Goal: Information Seeking & Learning: Check status

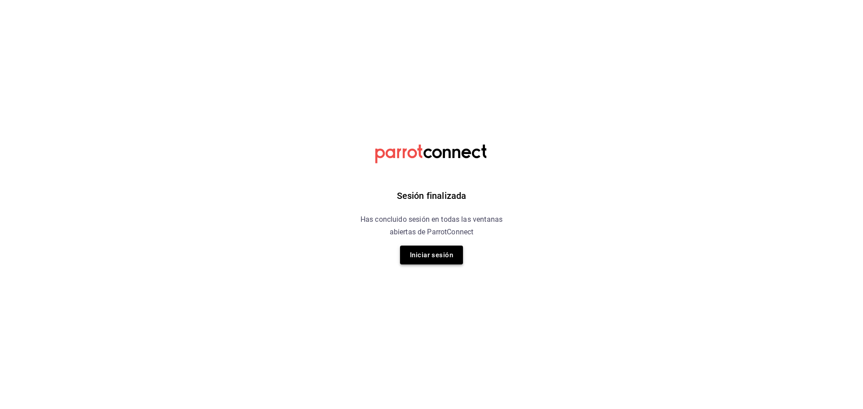
click at [449, 255] on button "Iniciar sesión" at bounding box center [431, 255] width 63 height 19
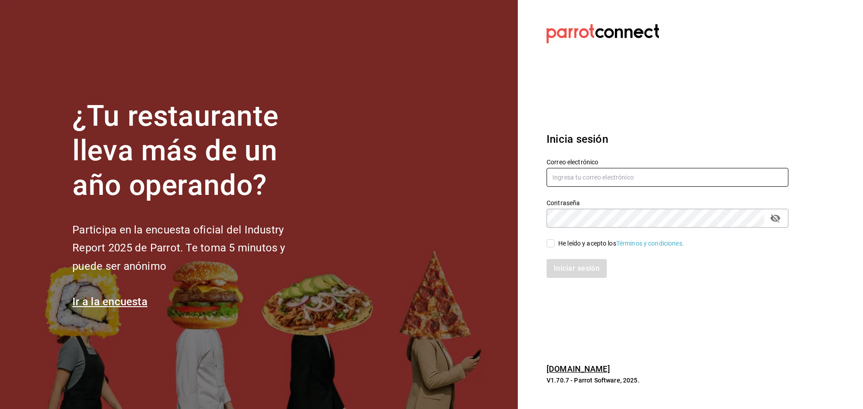
type input "mochomos.tijuana@grupocosteno.com"
click at [554, 247] on input "He leído y acepto los Términos y condiciones." at bounding box center [550, 243] width 8 height 8
checkbox input "true"
click at [569, 270] on button "Iniciar sesión" at bounding box center [576, 268] width 61 height 19
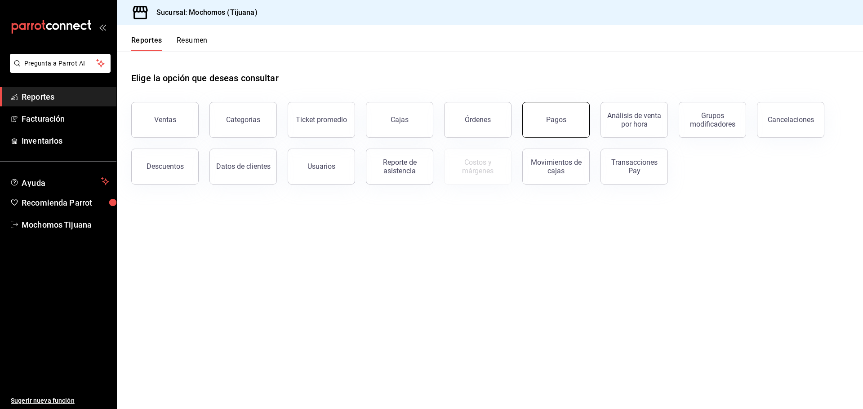
click at [550, 122] on div "Pagos" at bounding box center [556, 119] width 20 height 9
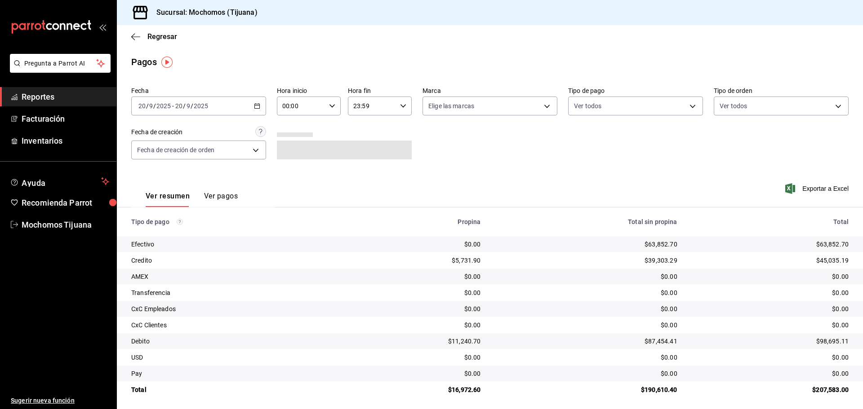
click at [326, 107] on div "00:00 Hora inicio" at bounding box center [309, 106] width 64 height 19
click at [297, 170] on span "04" at bounding box center [292, 170] width 18 height 7
type input "04:00"
click at [685, 106] on div at bounding box center [431, 204] width 863 height 409
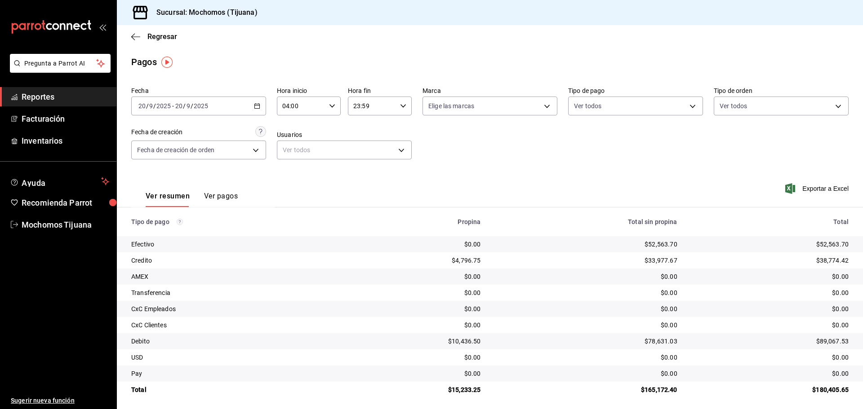
click at [685, 106] on body "Pregunta a Parrot AI Reportes Facturación Inventarios Ayuda Recomienda Parrot M…" at bounding box center [431, 204] width 863 height 409
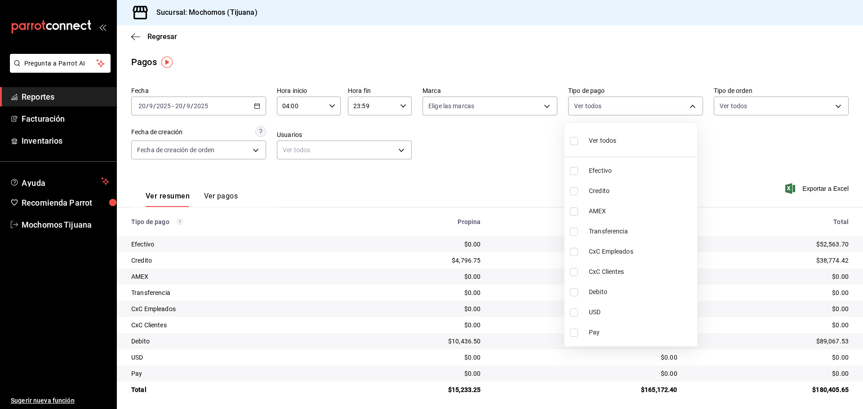
click at [637, 193] on span "Credito" at bounding box center [641, 190] width 105 height 9
type input "a27a072c-b141-4985-9f83-ae60dbe2196b"
checkbox input "true"
click at [646, 294] on span "Debito" at bounding box center [645, 292] width 105 height 9
type input "a27a072c-b141-4985-9f83-ae60dbe2196b,b7370aa5-450f-4a05-bab4-2784151f97fb"
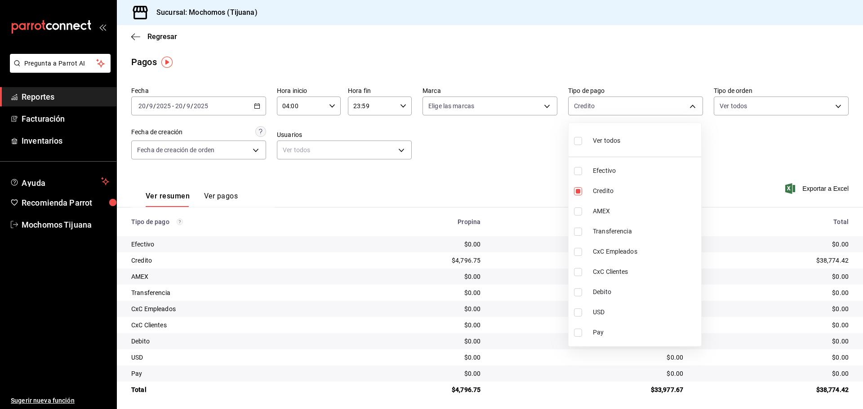
checkbox input "true"
click at [513, 183] on div at bounding box center [431, 204] width 863 height 409
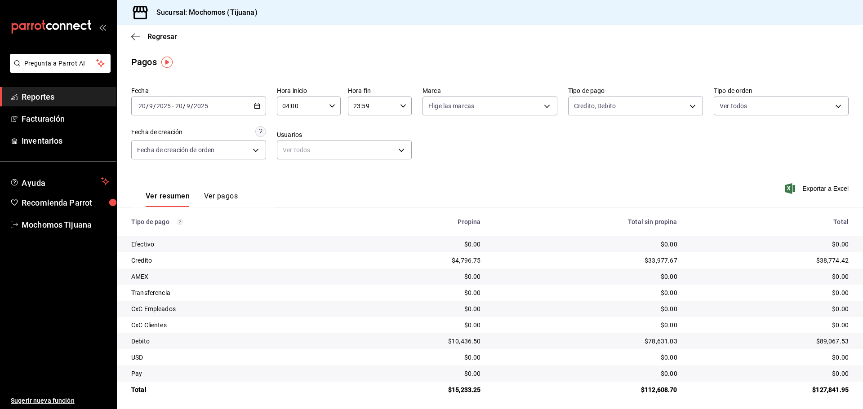
click at [257, 108] on \(Stroke\) "button" at bounding box center [256, 106] width 5 height 5
click at [170, 133] on span "Hoy" at bounding box center [174, 133] width 70 height 9
click at [330, 104] on icon "button" at bounding box center [332, 106] width 6 height 6
click at [280, 172] on button "04" at bounding box center [291, 170] width 28 height 18
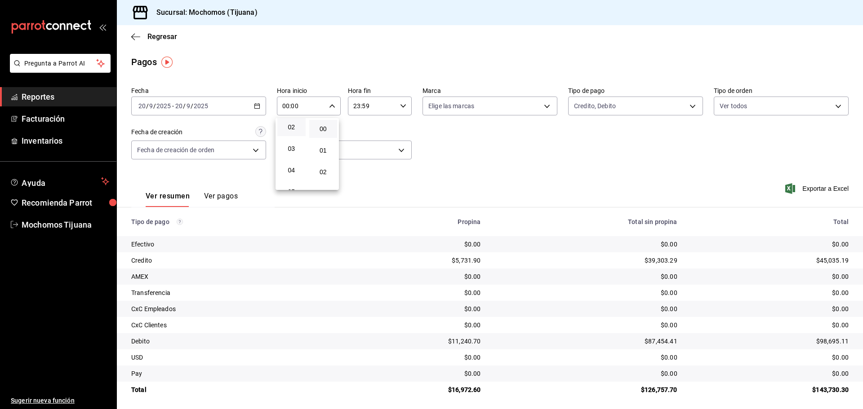
type input "04:00"
click at [687, 104] on div at bounding box center [431, 204] width 863 height 409
click at [687, 104] on body "Pregunta a Parrot AI Reportes Facturación Inventarios Ayuda Recomienda Parrot M…" at bounding box center [431, 204] width 863 height 409
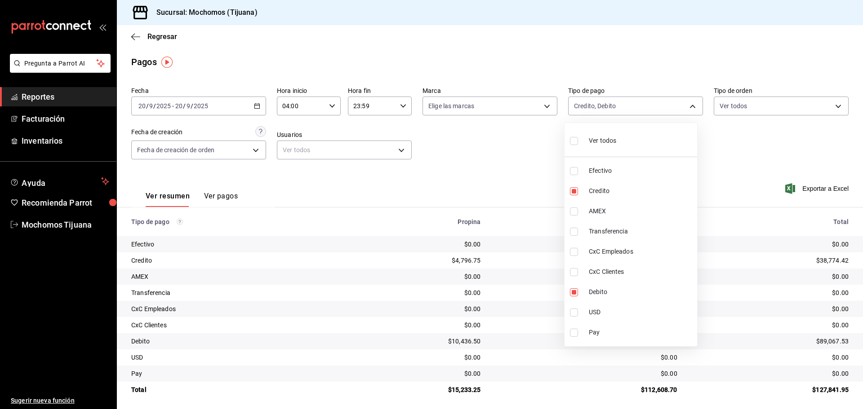
click at [575, 143] on input "checkbox" at bounding box center [574, 141] width 8 height 8
checkbox input "true"
type input "e823c082-5bf3-4e6e-b961-f7623faa40a9,a27a072c-b141-4985-9f83-ae60dbe2196b,28e67…"
checkbox input "true"
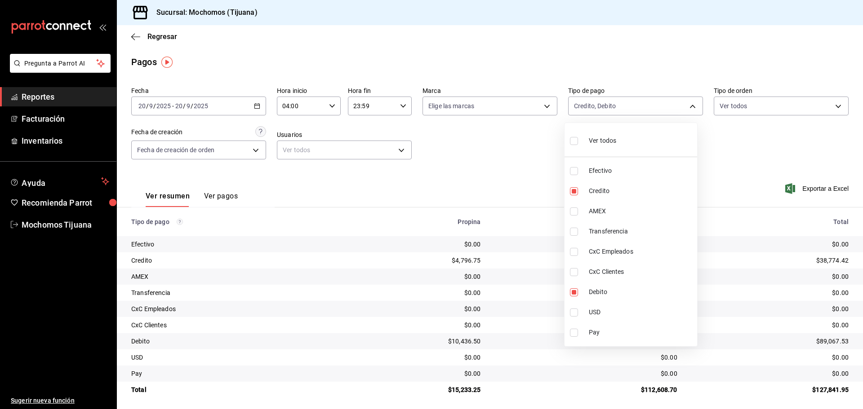
checkbox input "true"
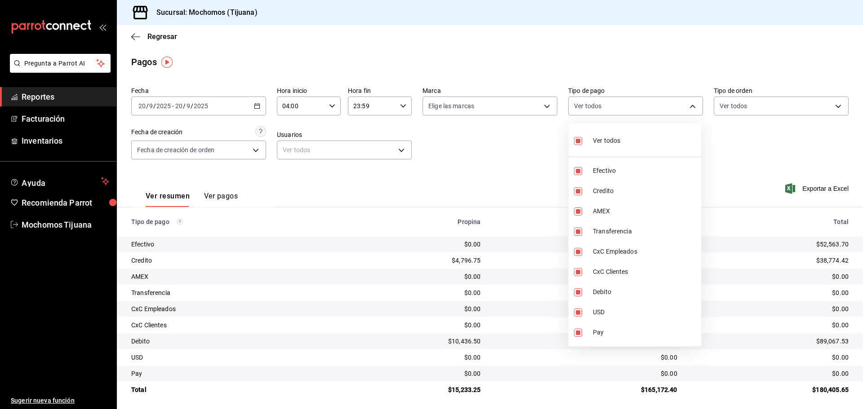
click at [575, 143] on input "checkbox" at bounding box center [578, 141] width 8 height 8
checkbox input "false"
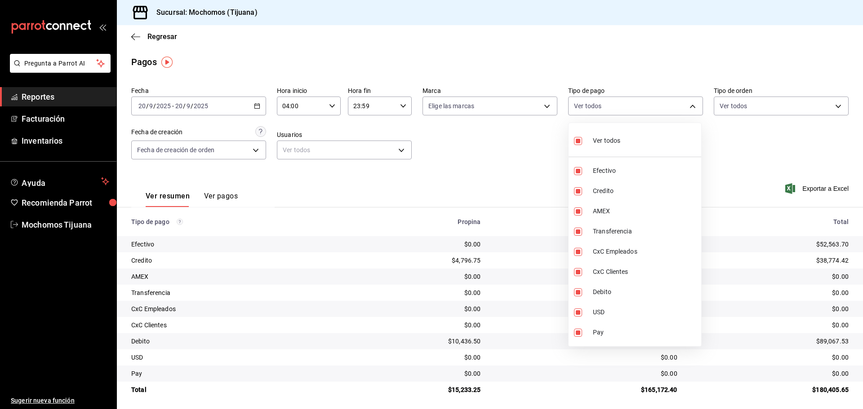
checkbox input "false"
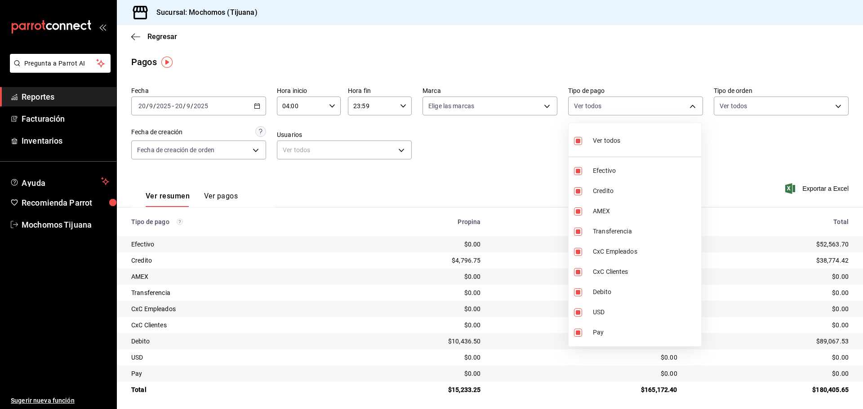
checkbox input "false"
click at [576, 191] on input "checkbox" at bounding box center [578, 191] width 8 height 8
checkbox input "true"
type input "a27a072c-b141-4985-9f83-ae60dbe2196b"
click at [575, 293] on input "checkbox" at bounding box center [578, 292] width 8 height 8
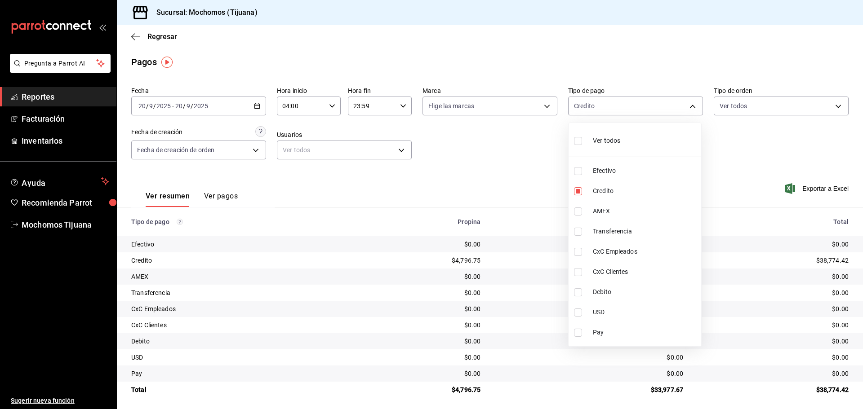
checkbox input "true"
type input "a27a072c-b141-4985-9f83-ae60dbe2196b,b7370aa5-450f-4a05-bab4-2784151f97fb"
click at [540, 190] on div at bounding box center [431, 204] width 863 height 409
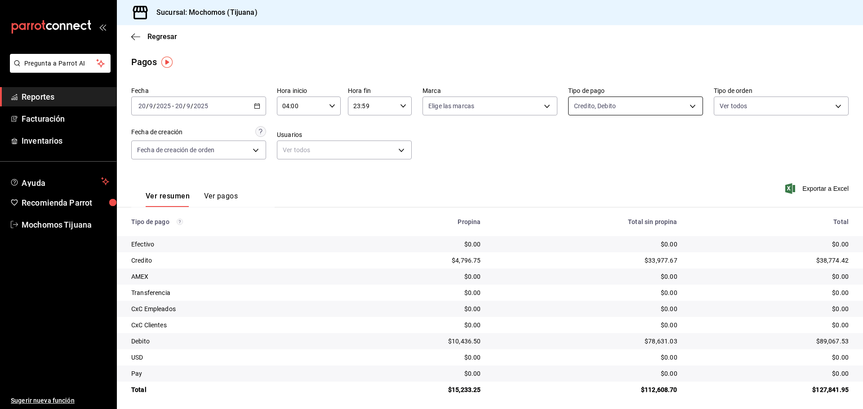
click at [687, 103] on body "Pregunta a Parrot AI Reportes Facturación Inventarios Ayuda Recomienda Parrot M…" at bounding box center [431, 204] width 863 height 409
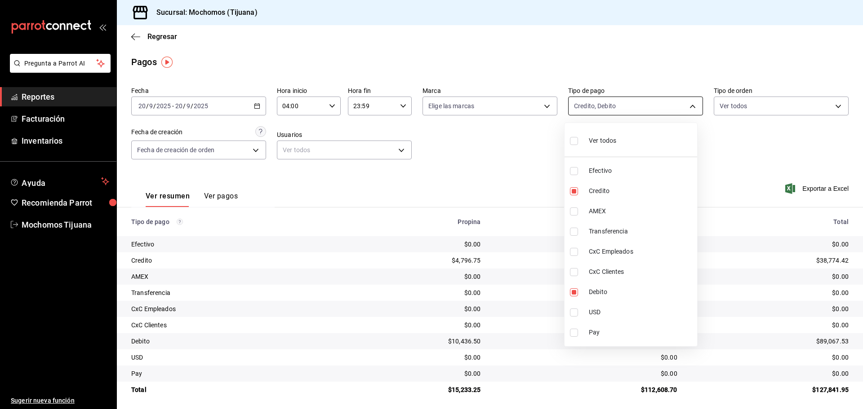
click at [687, 103] on div at bounding box center [431, 204] width 863 height 409
click at [687, 103] on body "Pregunta a Parrot AI Reportes Facturación Inventarios Ayuda Recomienda Parrot M…" at bounding box center [431, 204] width 863 height 409
click at [572, 137] on input "checkbox" at bounding box center [574, 141] width 8 height 8
checkbox input "true"
type input "e823c082-5bf3-4e6e-b961-f7623faa40a9,a27a072c-b141-4985-9f83-ae60dbe2196b,28e67…"
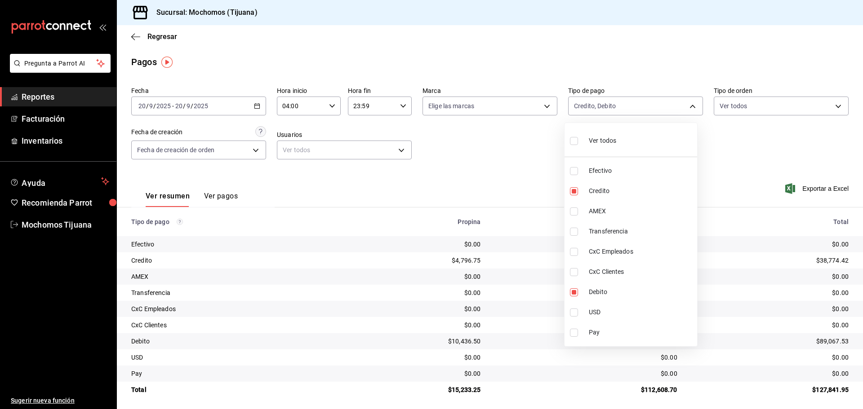
checkbox input "true"
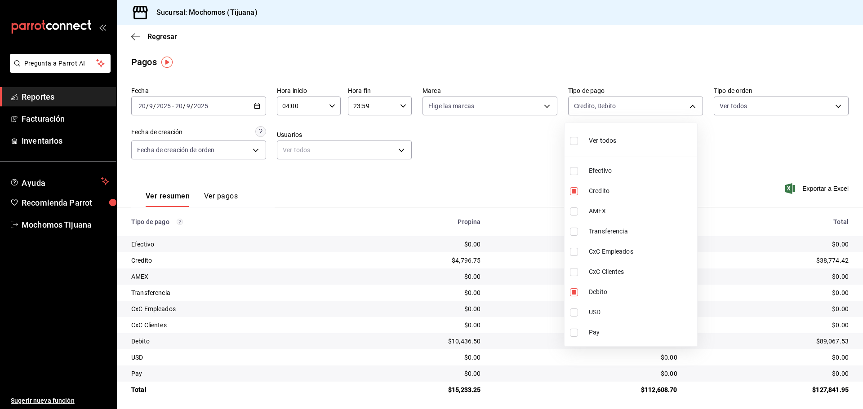
checkbox input "true"
click at [578, 140] on input "checkbox" at bounding box center [578, 141] width 8 height 8
checkbox input "false"
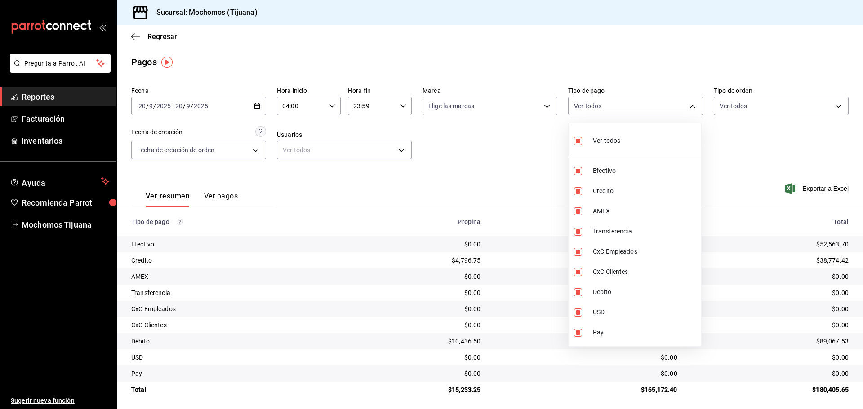
checkbox input "false"
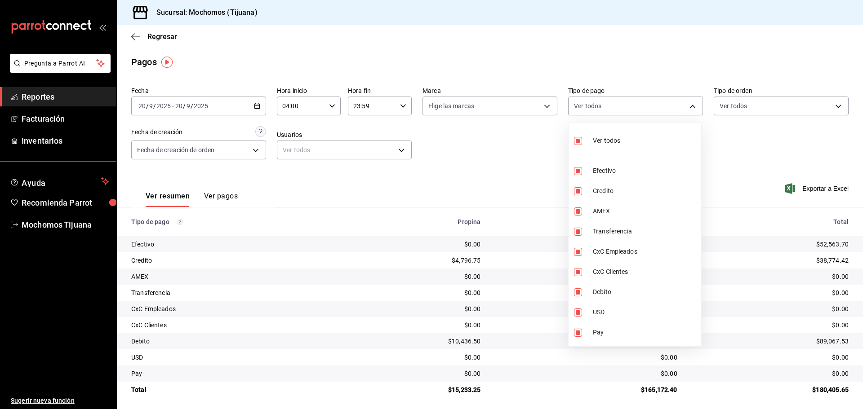
checkbox input "false"
click at [581, 170] on input "checkbox" at bounding box center [578, 171] width 8 height 8
checkbox input "true"
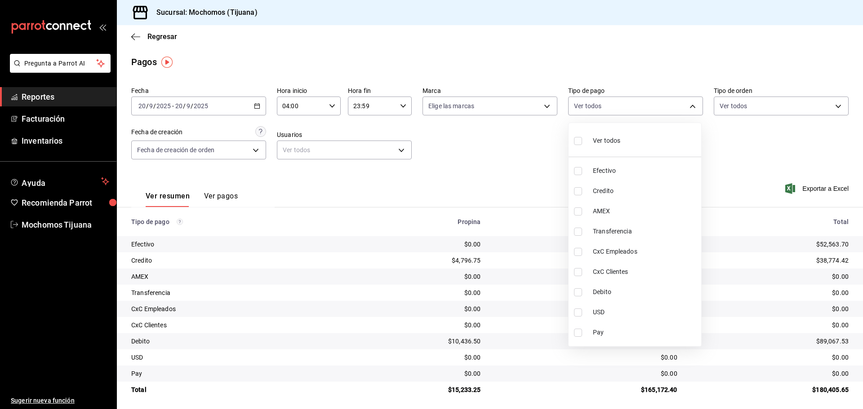
type input "e823c082-5bf3-4e6e-b961-f7623faa40a9"
click at [725, 155] on div at bounding box center [431, 204] width 863 height 409
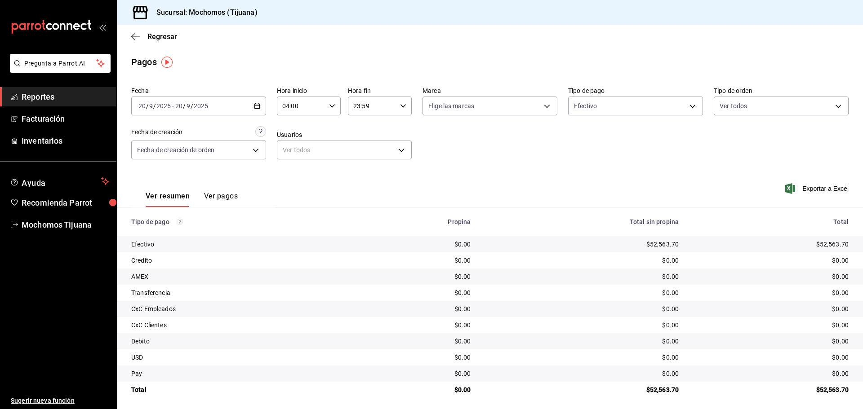
click at [328, 381] on td "Pay" at bounding box center [236, 374] width 239 height 16
click at [406, 46] on div "Regresar" at bounding box center [490, 36] width 746 height 23
click at [149, 36] on span "Regresar" at bounding box center [162, 36] width 30 height 9
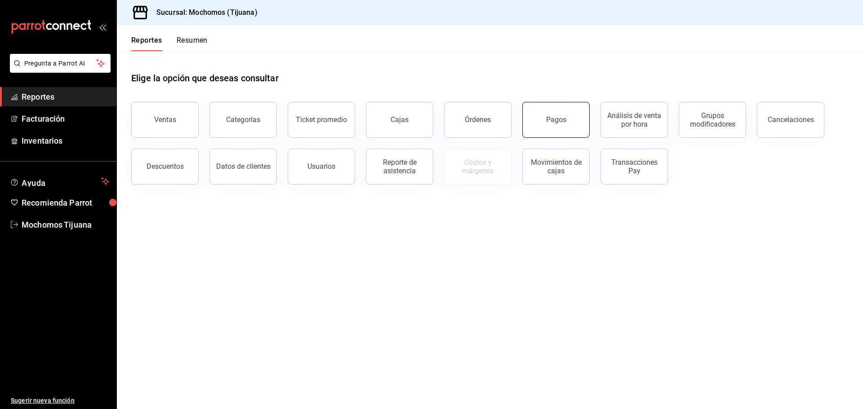
click at [580, 129] on button "Pagos" at bounding box center [555, 120] width 67 height 36
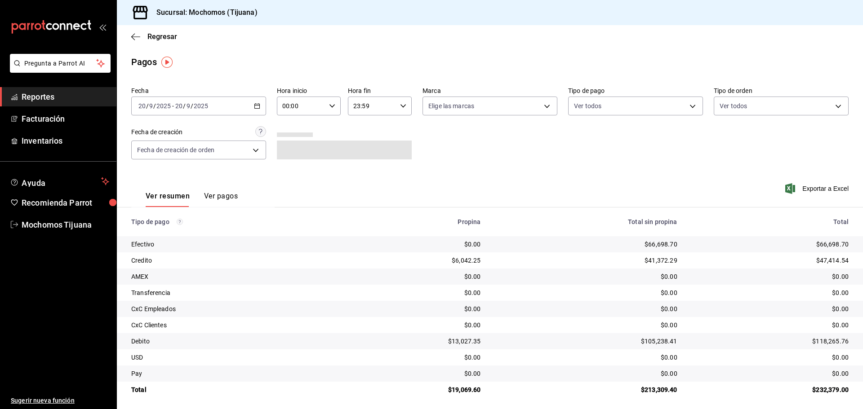
click at [329, 106] on \(Stroke\) "button" at bounding box center [331, 105] width 5 height 3
click at [292, 124] on span "04" at bounding box center [292, 125] width 18 height 7
type input "04:00"
click at [690, 106] on div at bounding box center [431, 204] width 863 height 409
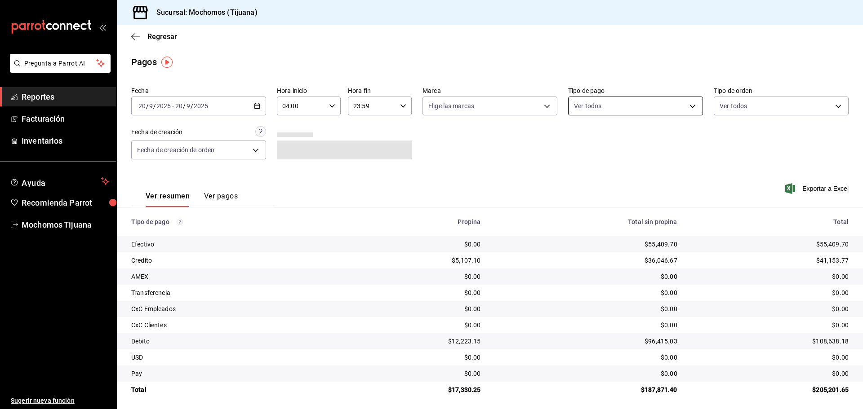
click at [689, 106] on body "Pregunta a Parrot AI Reportes Facturación Inventarios Ayuda Recomienda Parrot M…" at bounding box center [431, 204] width 863 height 409
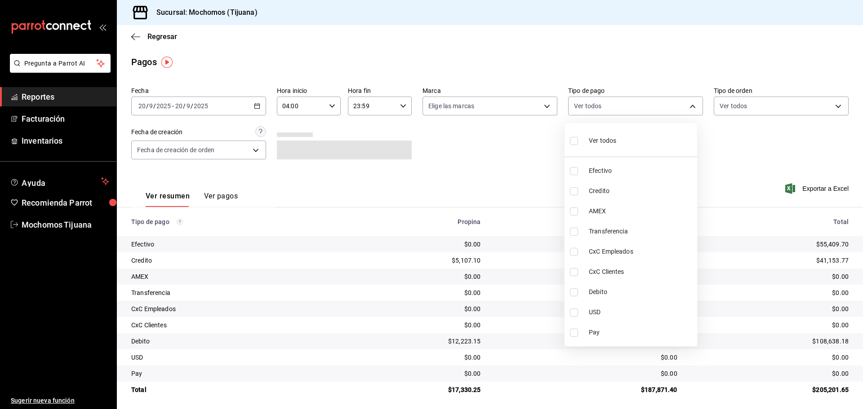
click at [576, 191] on input "checkbox" at bounding box center [574, 191] width 8 height 8
checkbox input "true"
type input "a27a072c-b141-4985-9f83-ae60dbe2196b"
click at [578, 296] on input "checkbox" at bounding box center [578, 292] width 8 height 8
checkbox input "true"
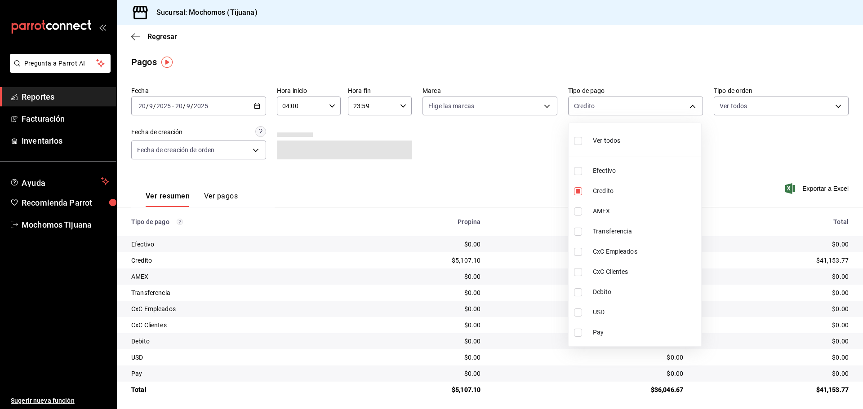
type input "a27a072c-b141-4985-9f83-ae60dbe2196b,b7370aa5-450f-4a05-bab4-2784151f97fb"
click at [497, 176] on div at bounding box center [431, 204] width 863 height 409
